Goal: Task Accomplishment & Management: Manage account settings

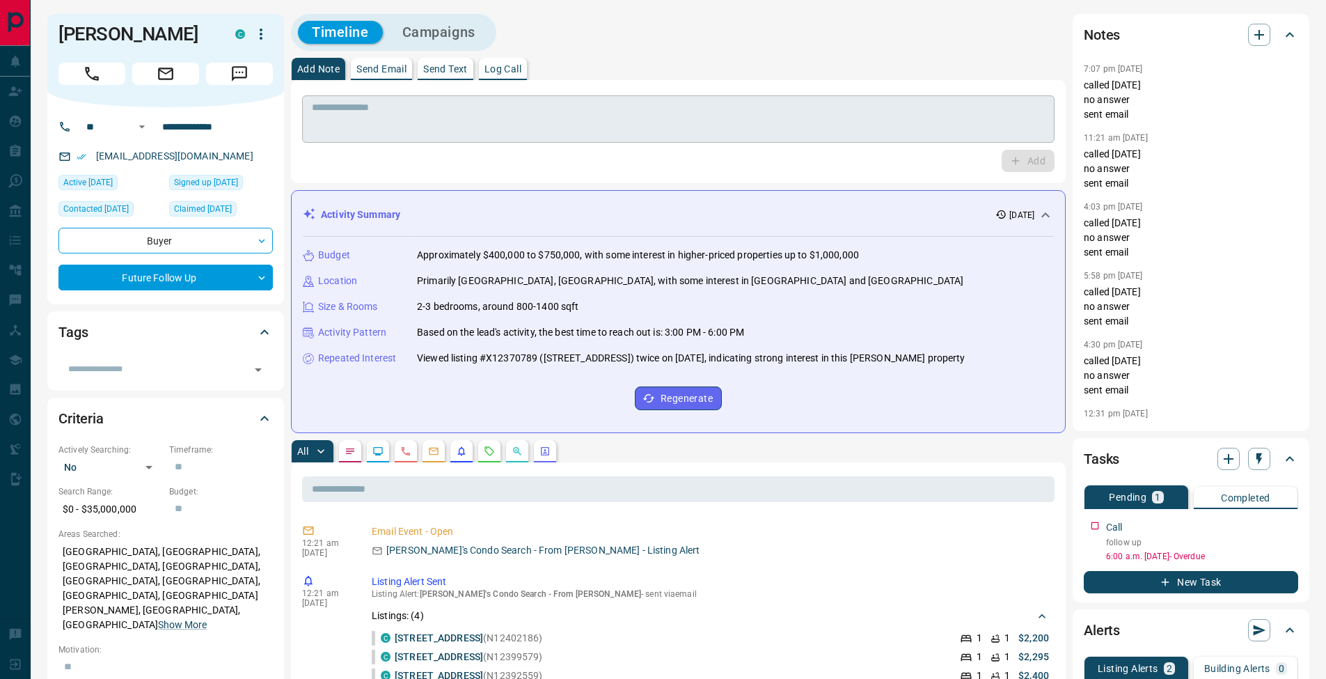
click at [429, 120] on textarea at bounding box center [678, 120] width 733 height 36
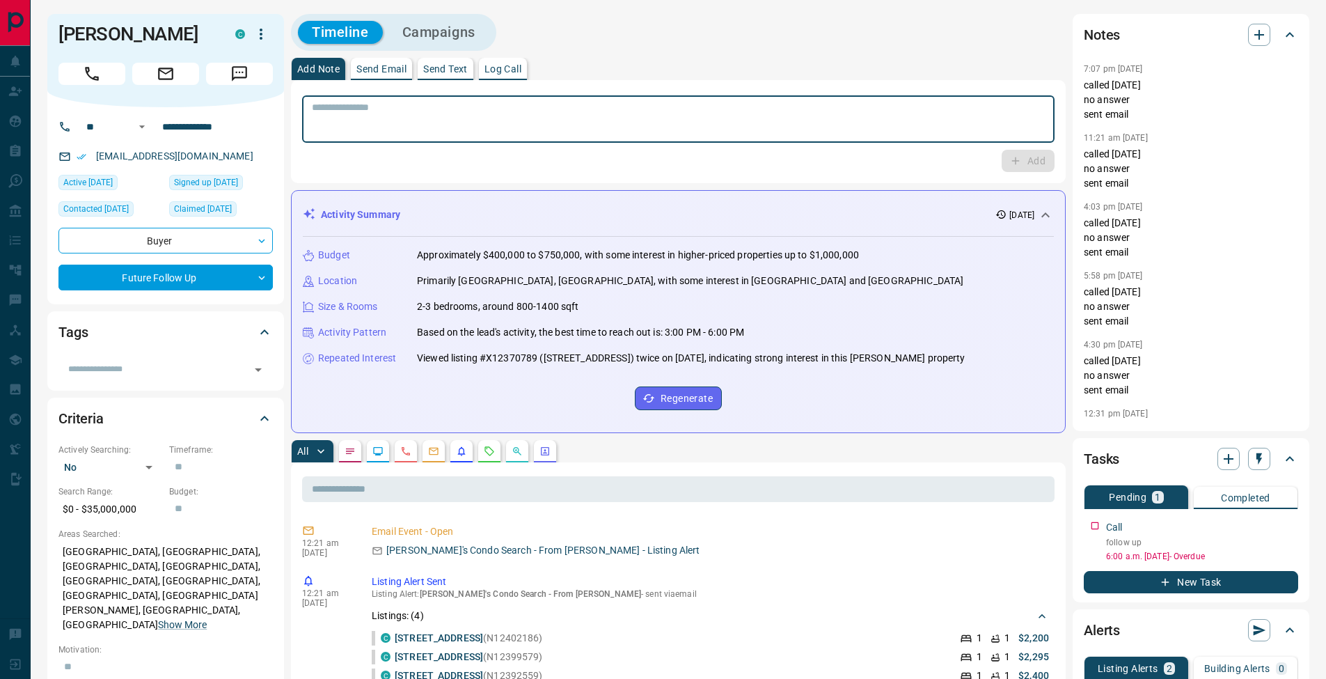
click at [527, 65] on button "Log Call" at bounding box center [503, 69] width 48 height 22
click at [1028, 168] on button "Log Call" at bounding box center [1027, 161] width 55 height 22
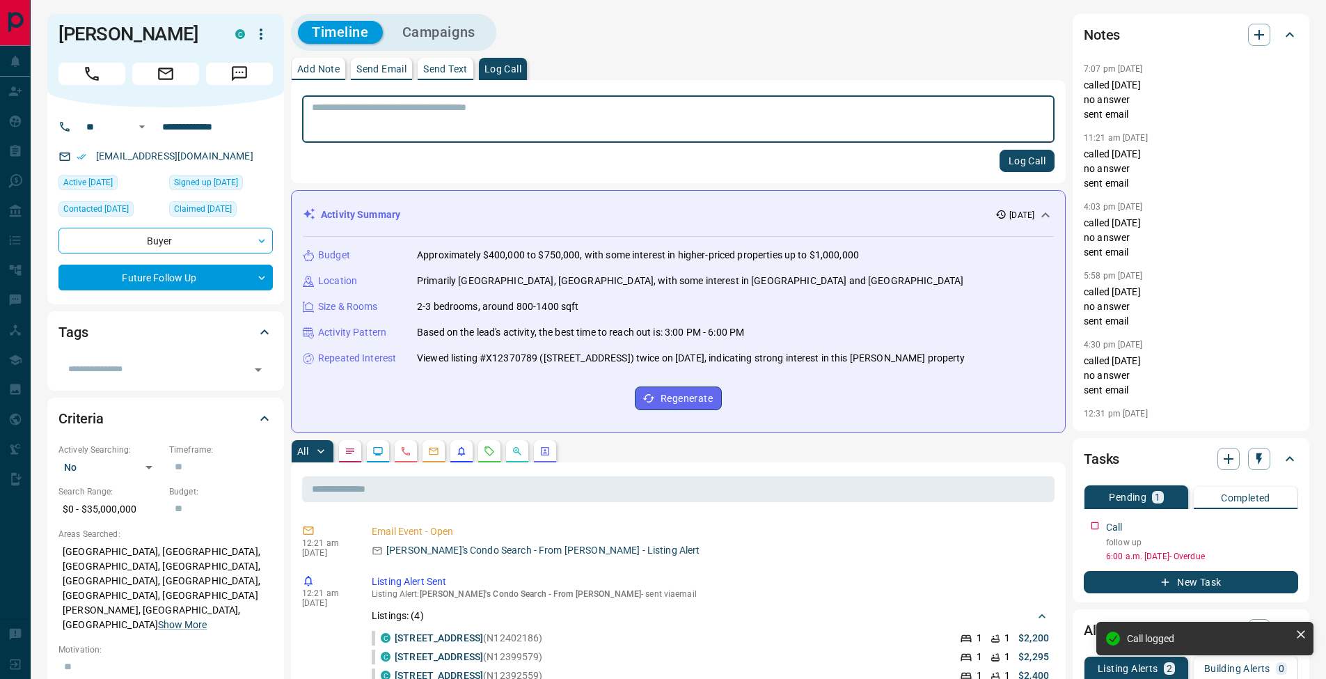
click at [327, 70] on p "Add Note" at bounding box center [318, 69] width 42 height 10
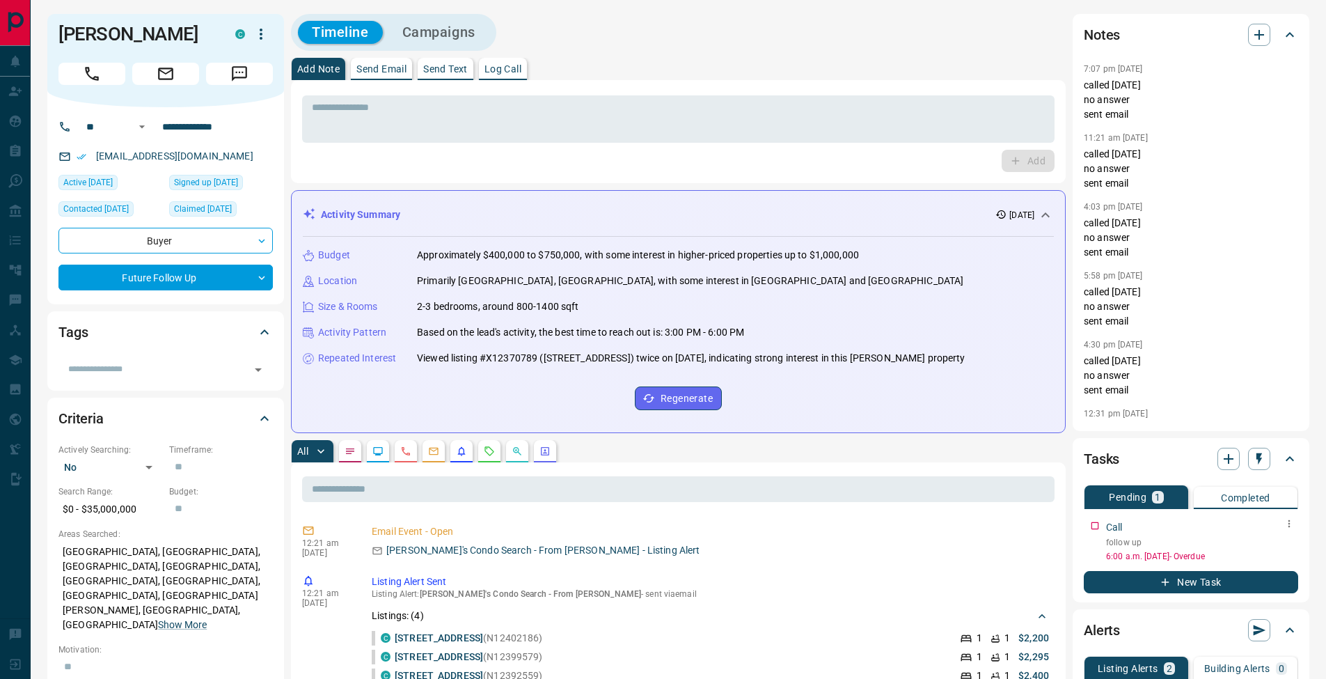
click at [1295, 524] on button "button" at bounding box center [1289, 524] width 18 height 18
click at [1284, 549] on li "Edit" at bounding box center [1267, 550] width 61 height 21
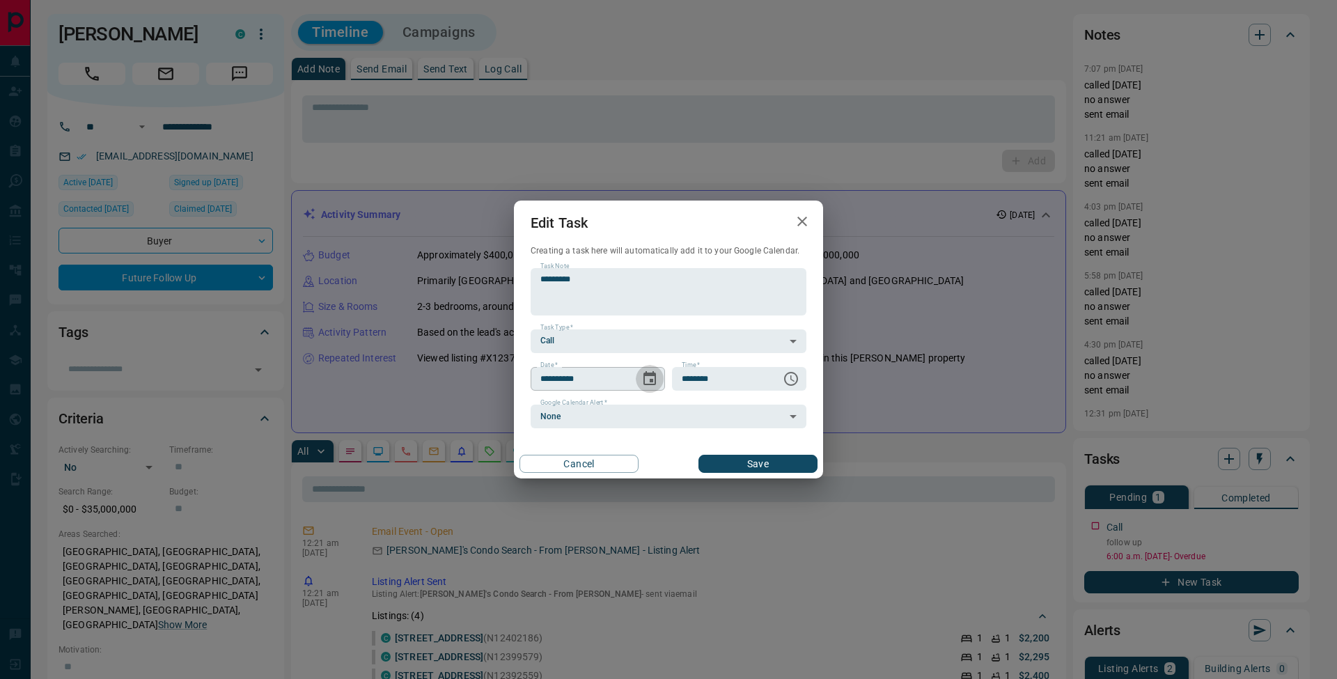
click at [650, 377] on icon "Choose date, selected date is Sep 11, 2025" at bounding box center [649, 378] width 17 height 17
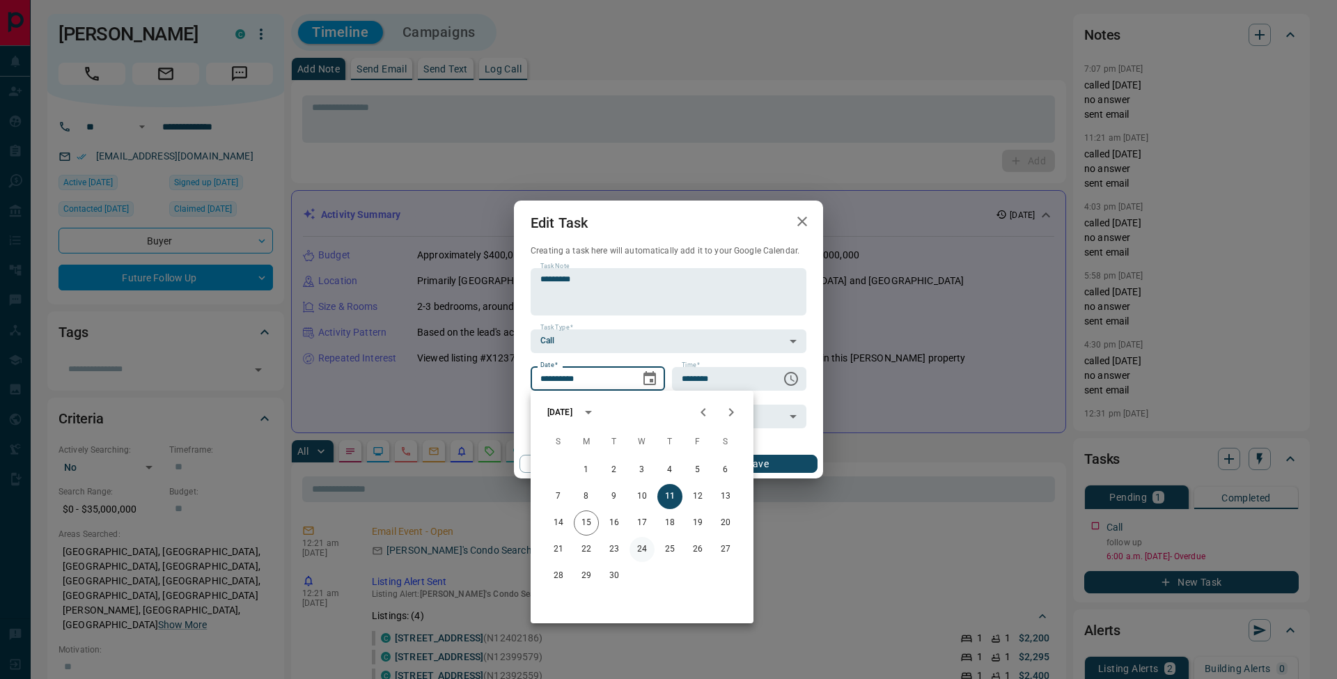
click at [645, 553] on button "24" at bounding box center [641, 549] width 25 height 25
type input "**********"
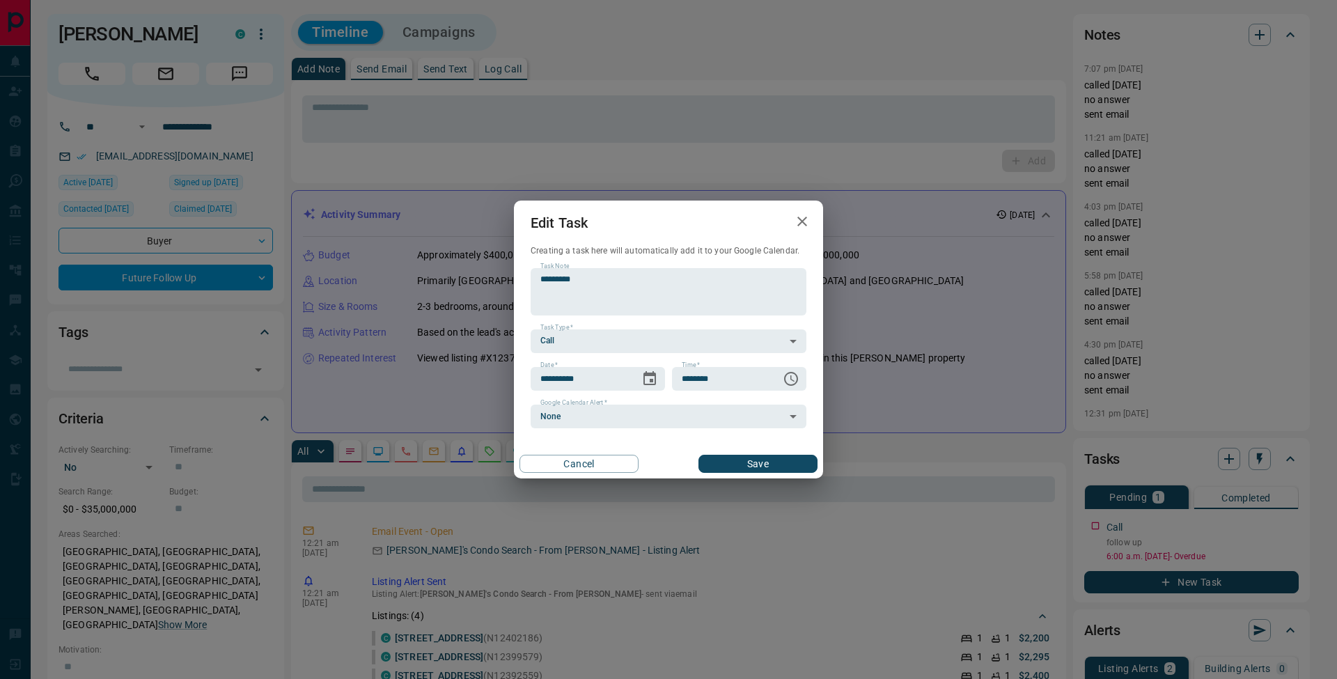
click at [779, 466] on button "Save" at bounding box center [757, 464] width 119 height 18
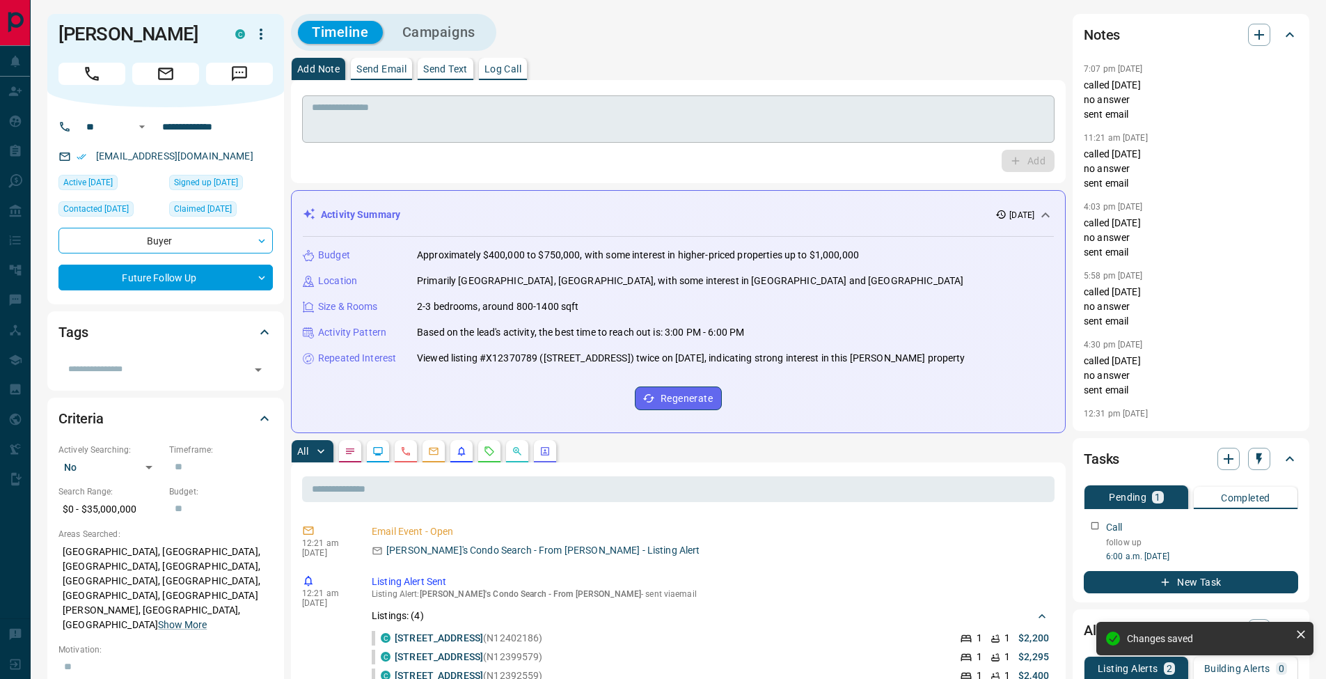
click at [369, 115] on textarea at bounding box center [678, 120] width 733 height 36
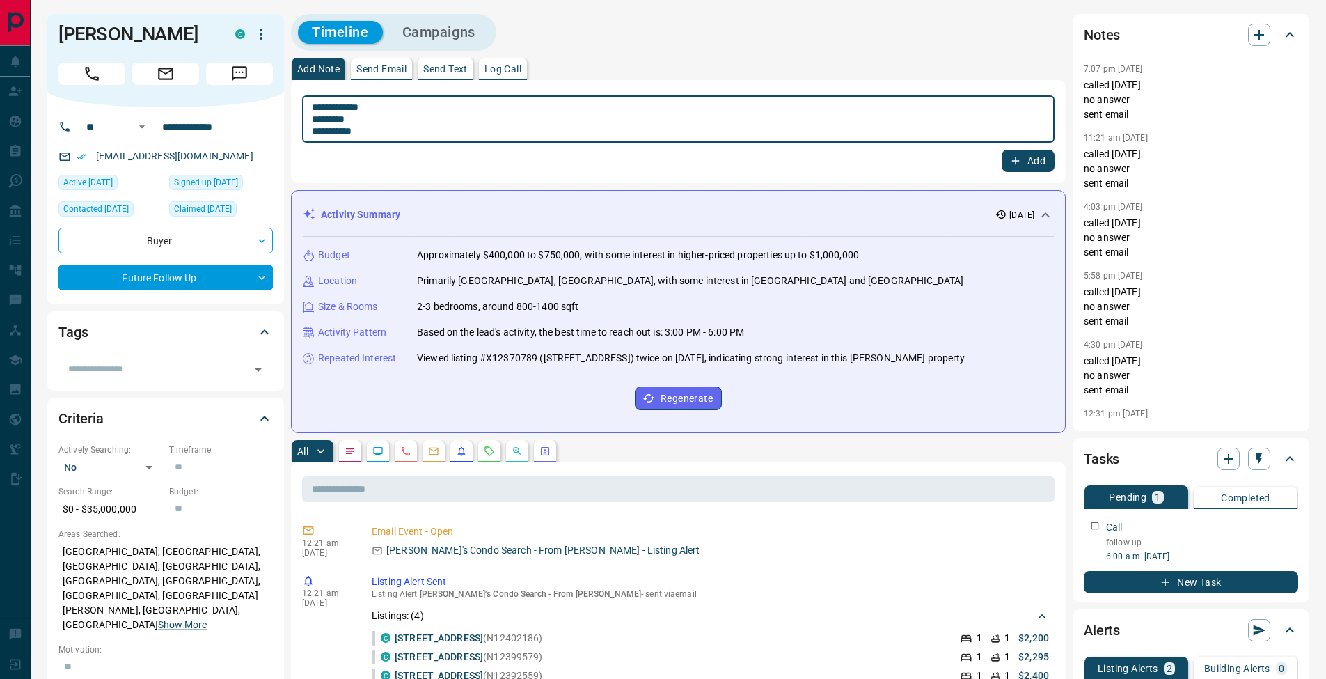
click at [316, 120] on textarea "**********" at bounding box center [678, 120] width 733 height 36
type textarea "**********"
click at [1030, 166] on button "Add" at bounding box center [1028, 161] width 53 height 22
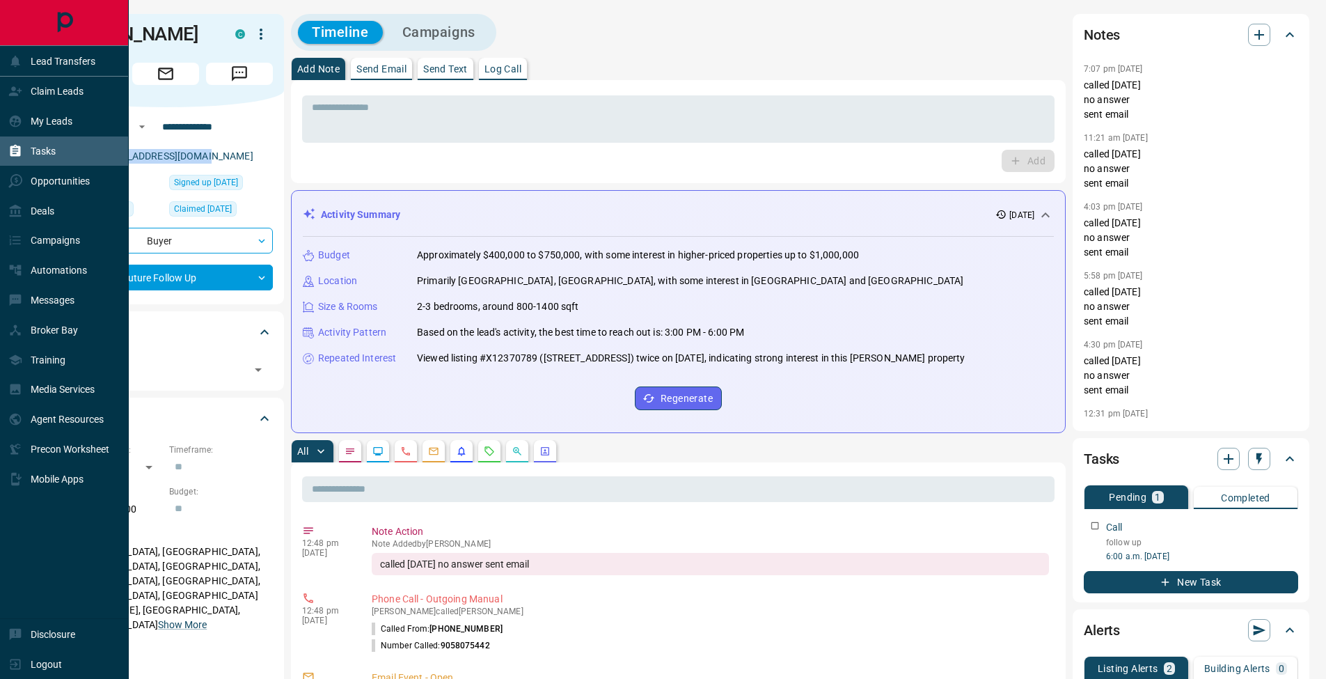
click at [18, 147] on icon at bounding box center [15, 151] width 10 height 12
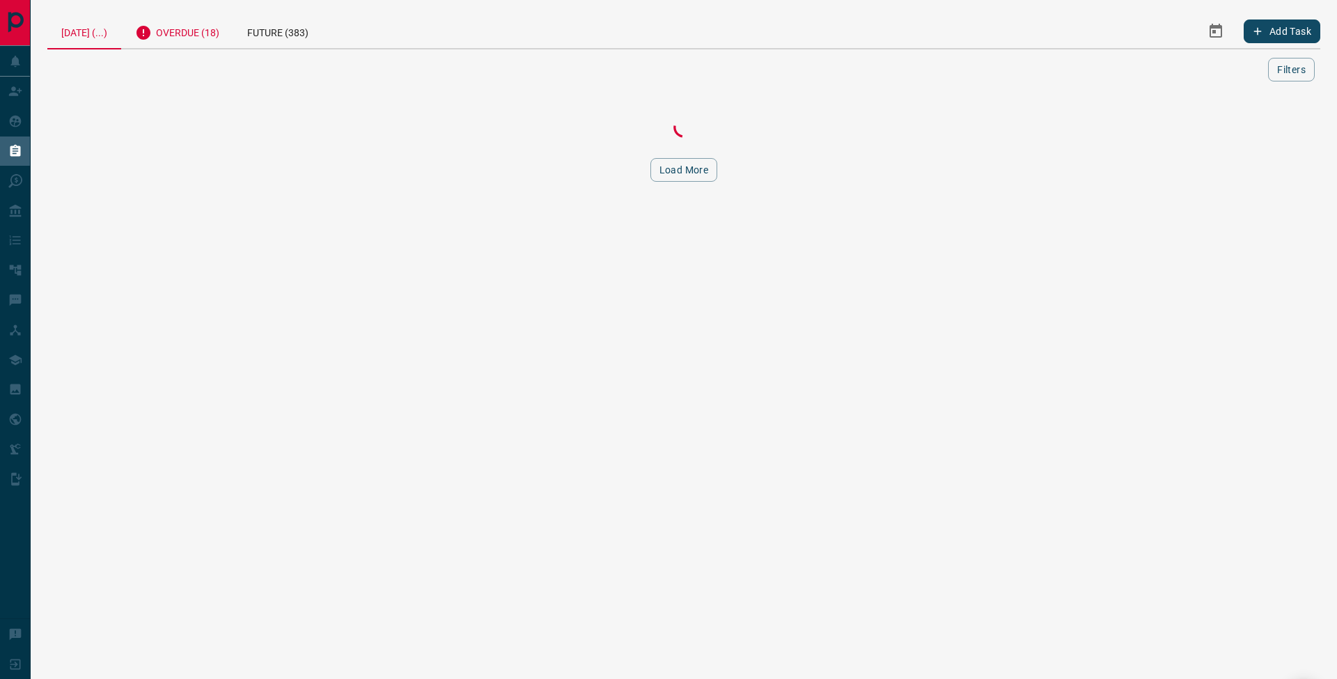
click at [190, 33] on div "Overdue (18)" at bounding box center [177, 31] width 112 height 34
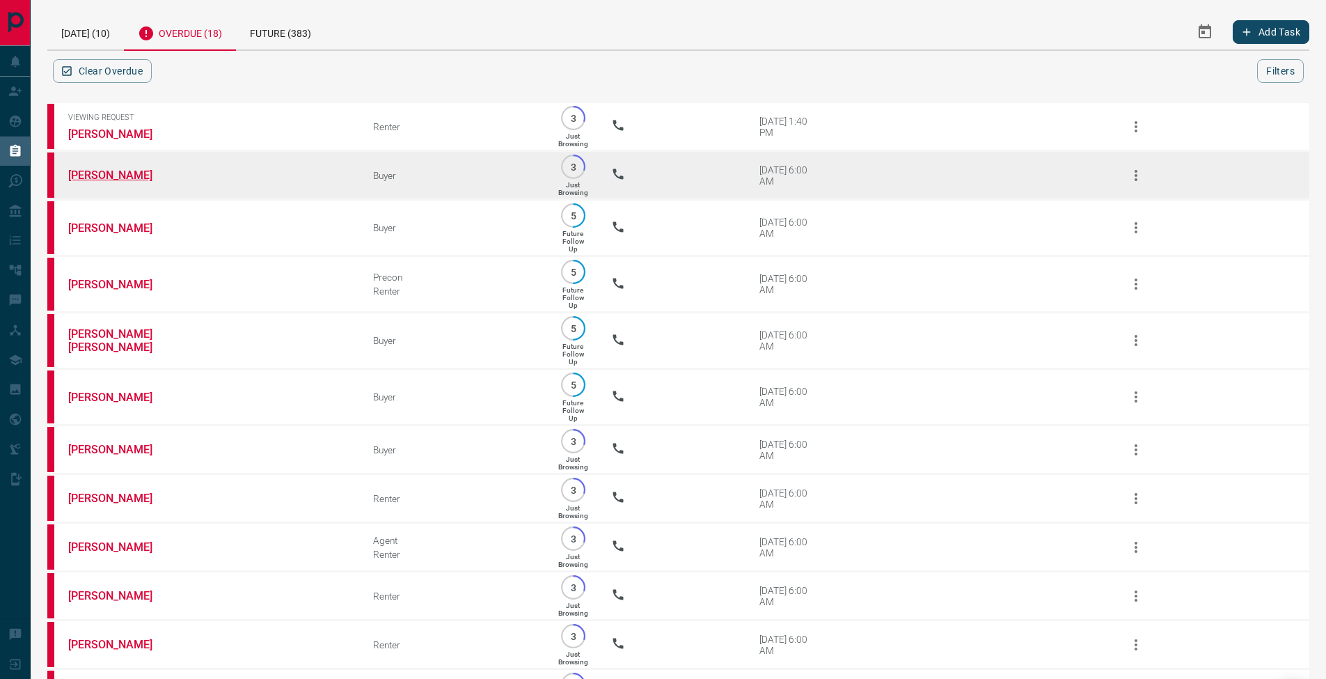
click at [91, 180] on link "[PERSON_NAME]" at bounding box center [120, 174] width 104 height 13
